Goal: Information Seeking & Learning: Learn about a topic

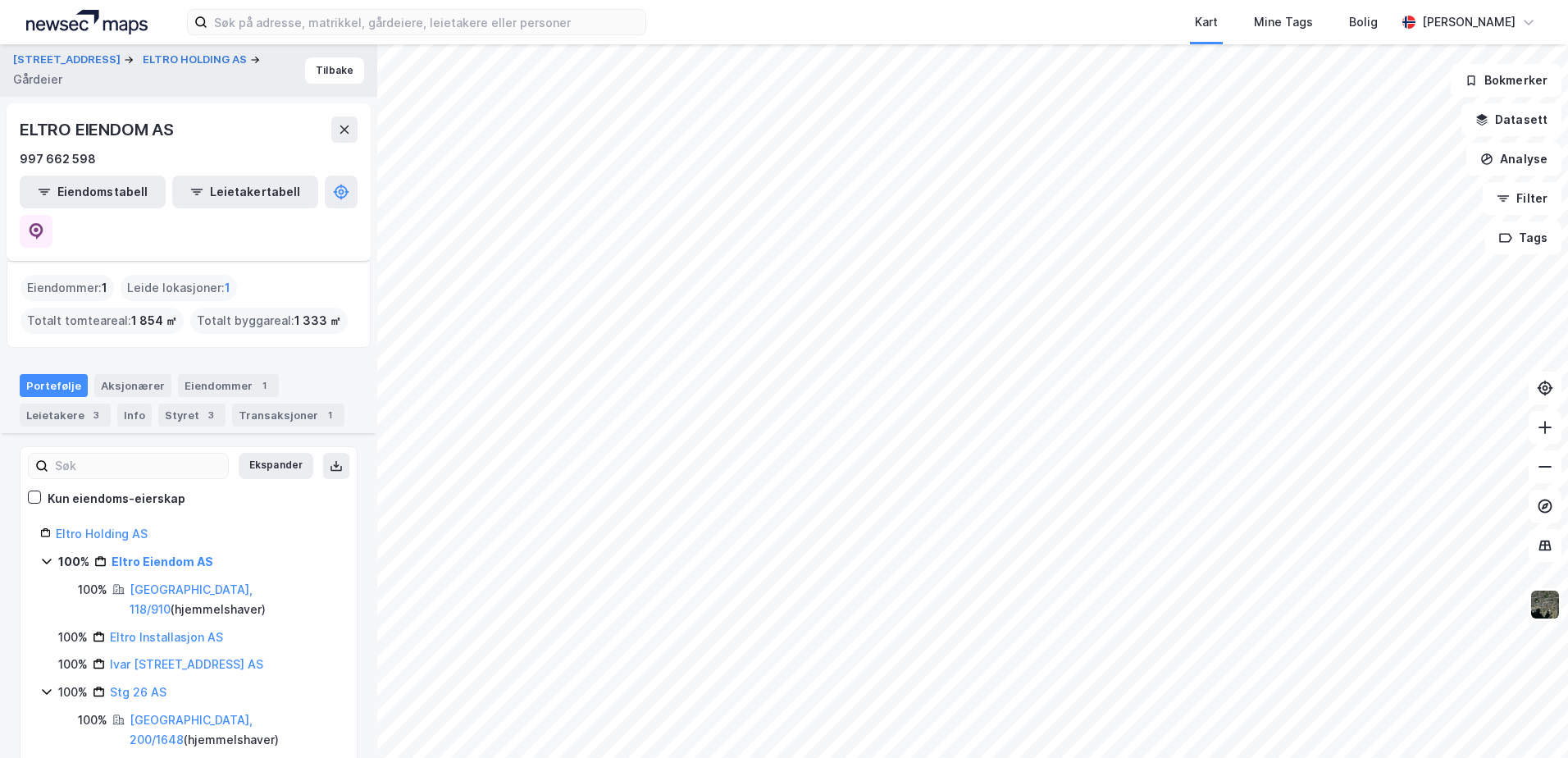
scroll to position [224, 0]
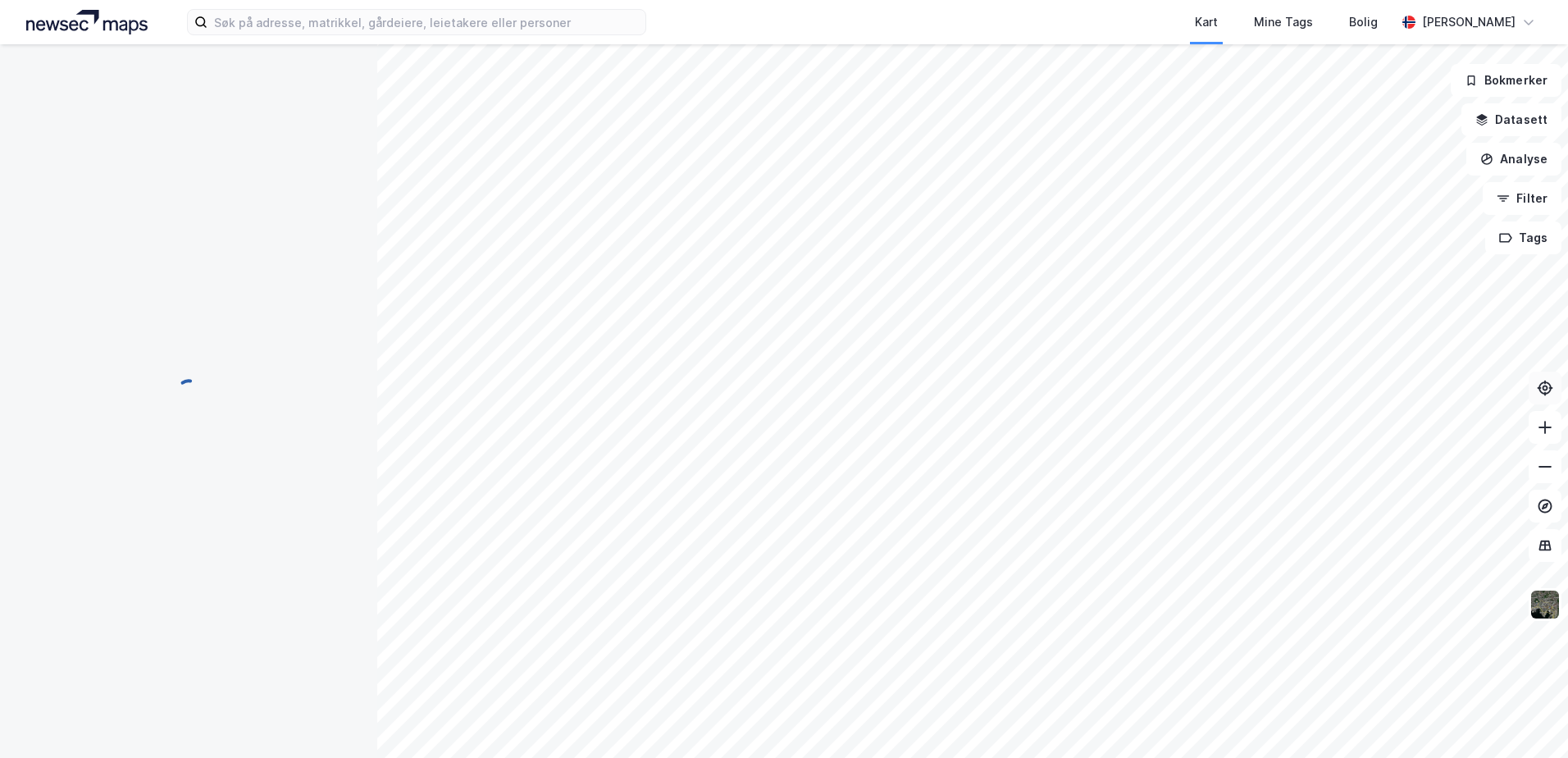
scroll to position [309, 0]
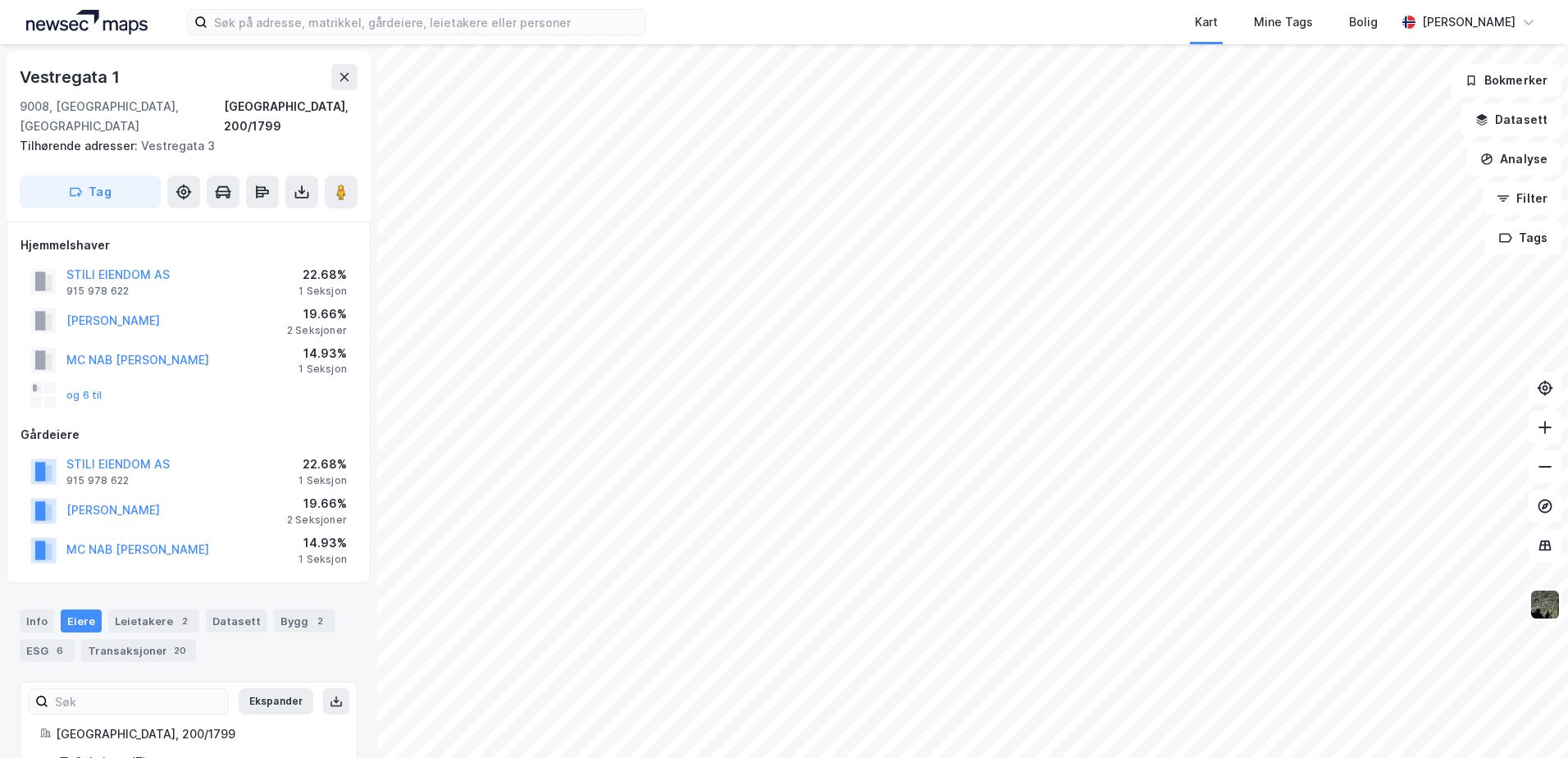
scroll to position [1, 0]
